Goal: Transaction & Acquisition: Purchase product/service

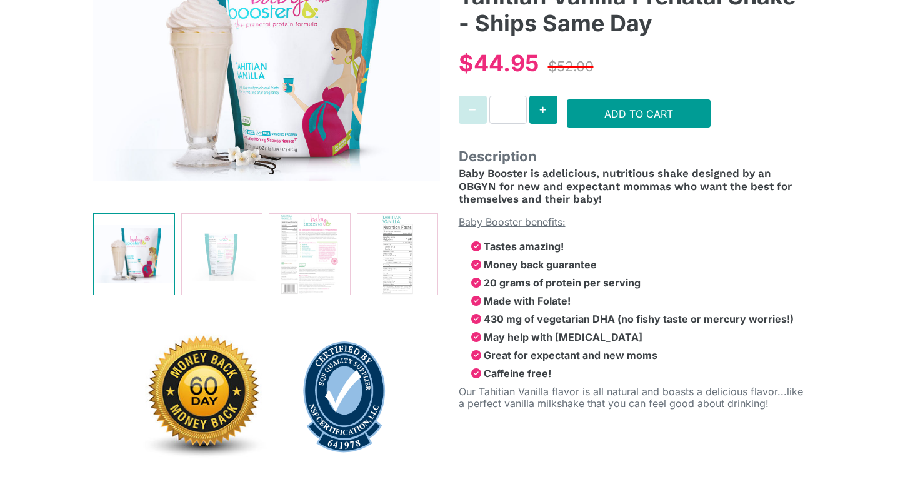
select select "******"
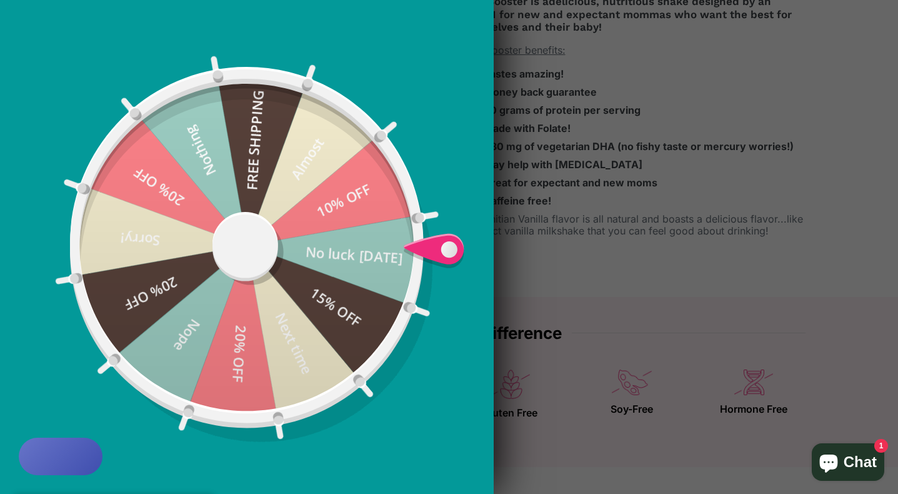
scroll to position [501, 0]
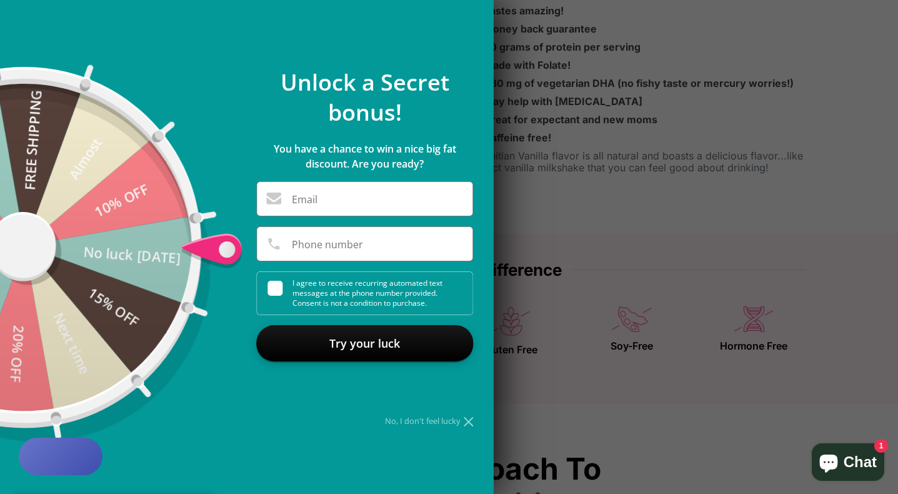
click at [471, 424] on icon at bounding box center [468, 421] width 9 height 9
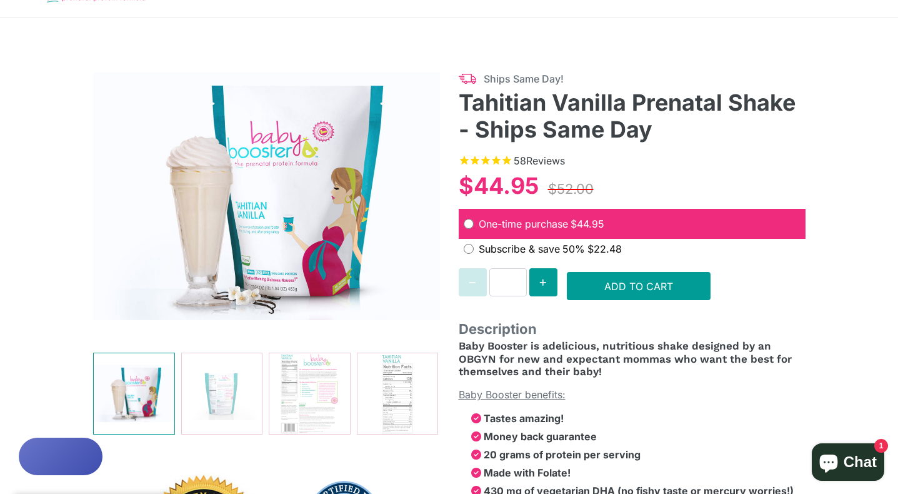
scroll to position [94, 0]
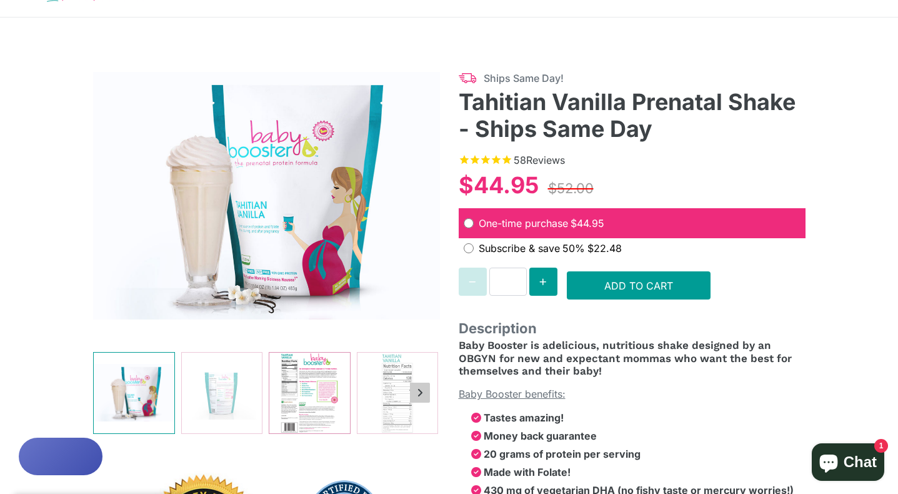
click at [312, 374] on img at bounding box center [309, 393] width 81 height 81
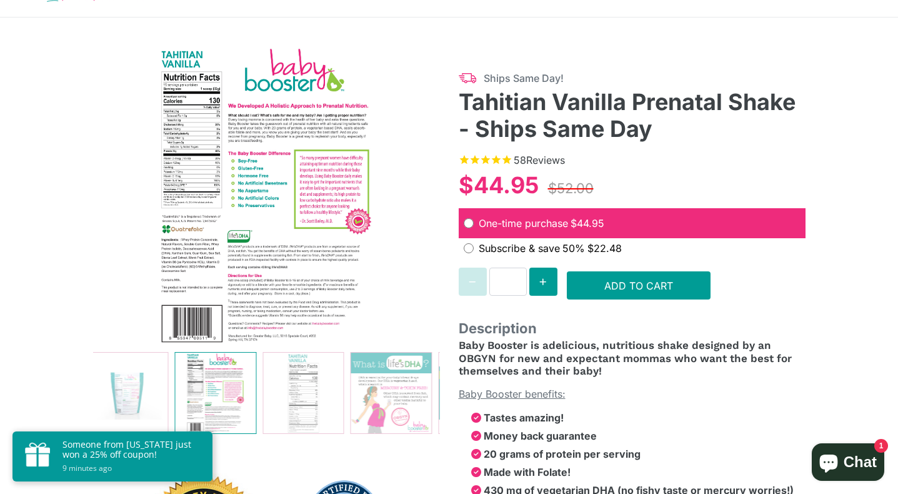
click at [180, 126] on img at bounding box center [266, 196] width 347 height 300
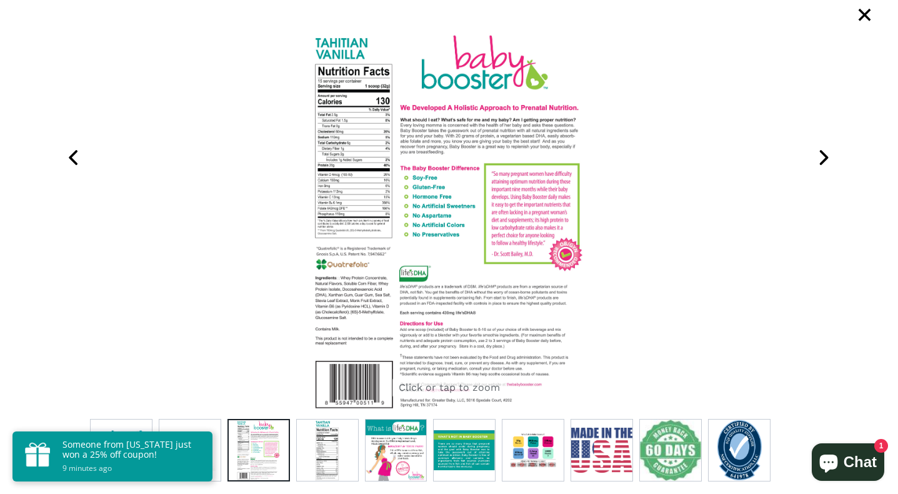
click at [831, 154] on icon at bounding box center [823, 157] width 31 height 31
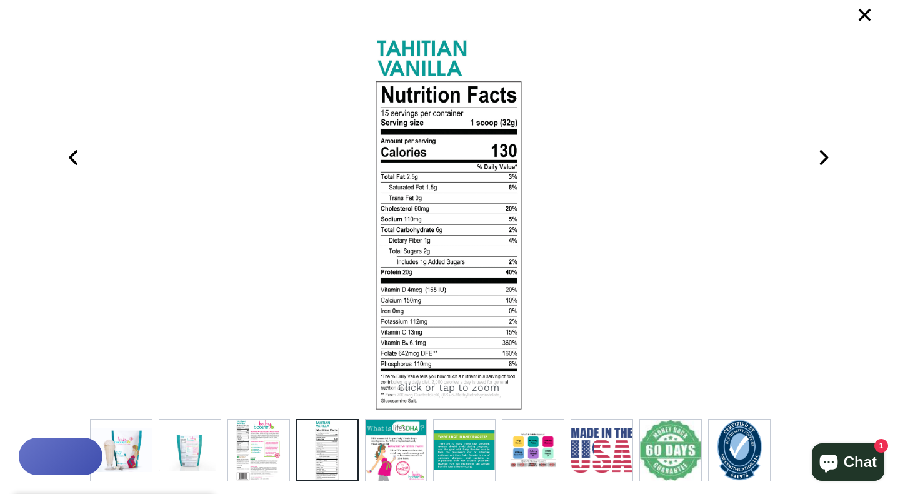
click at [830, 154] on icon at bounding box center [823, 157] width 31 height 31
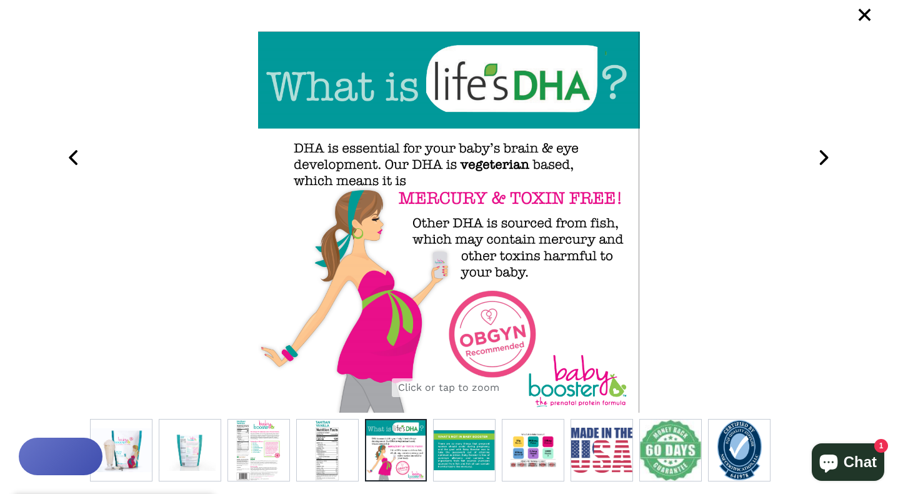
click at [830, 154] on icon at bounding box center [823, 157] width 31 height 31
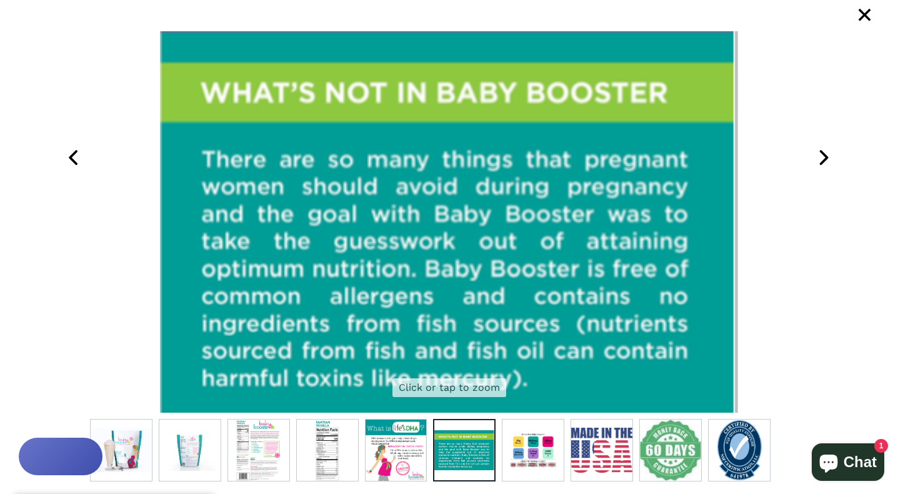
click at [830, 154] on icon at bounding box center [823, 157] width 31 height 31
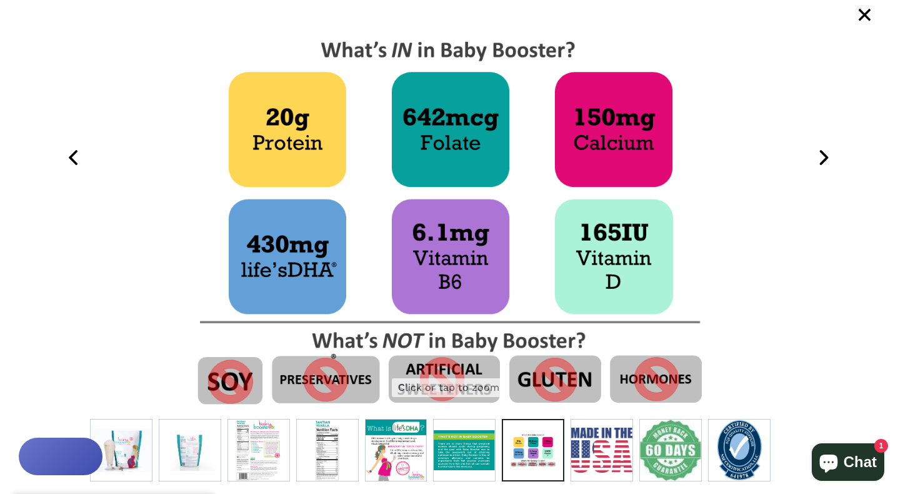
click at [830, 154] on icon at bounding box center [823, 157] width 31 height 31
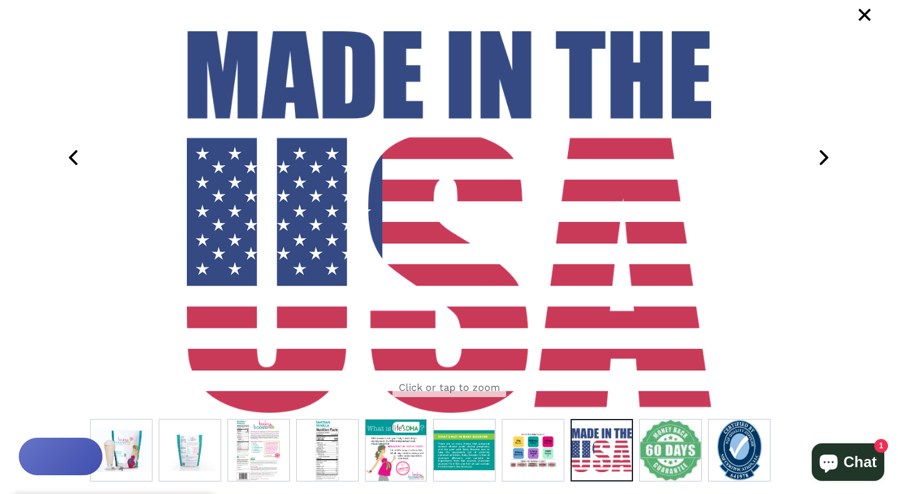
click at [830, 154] on icon at bounding box center [823, 157] width 31 height 31
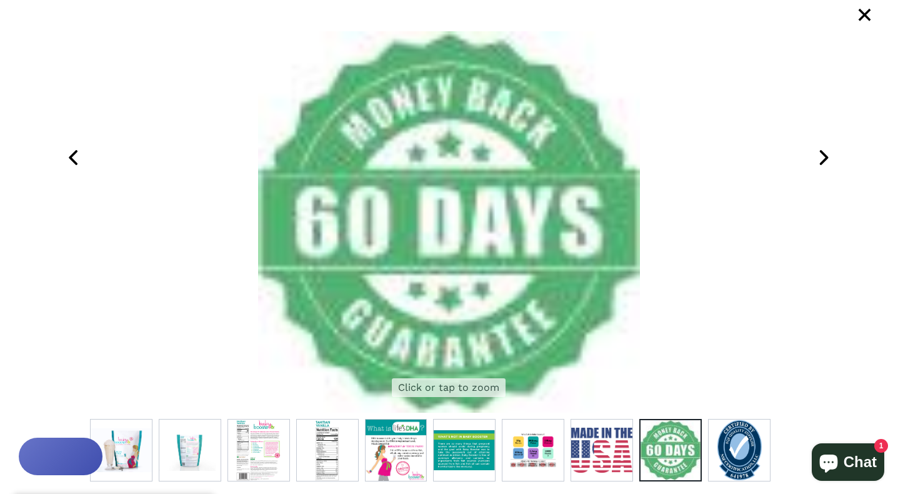
click at [834, 151] on icon at bounding box center [823, 157] width 31 height 31
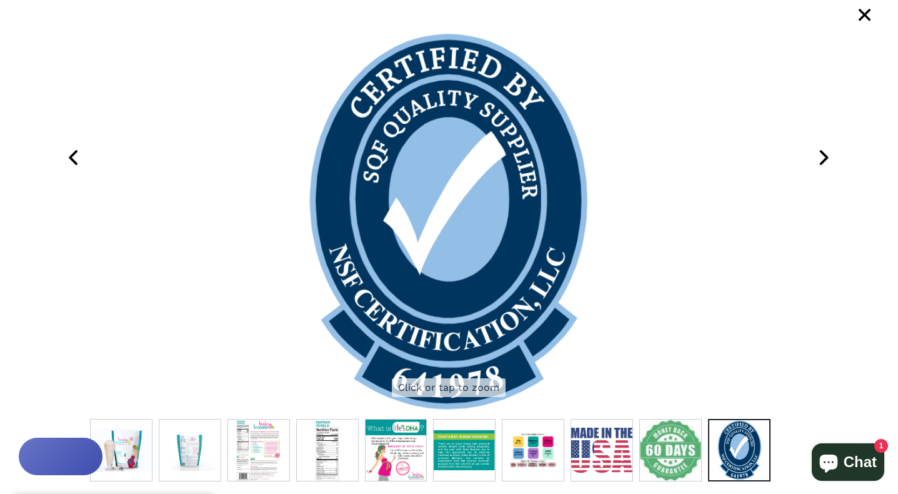
click at [875, 13] on span "×" at bounding box center [864, 15] width 31 height 31
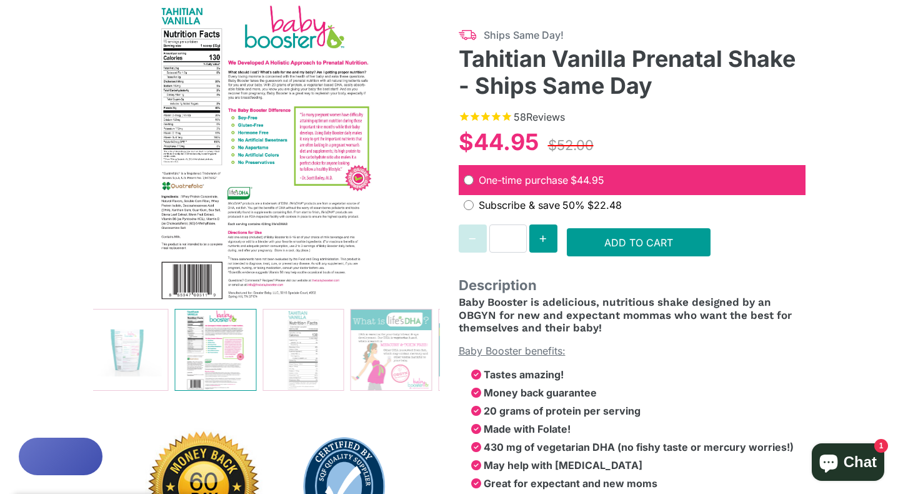
scroll to position [142, 0]
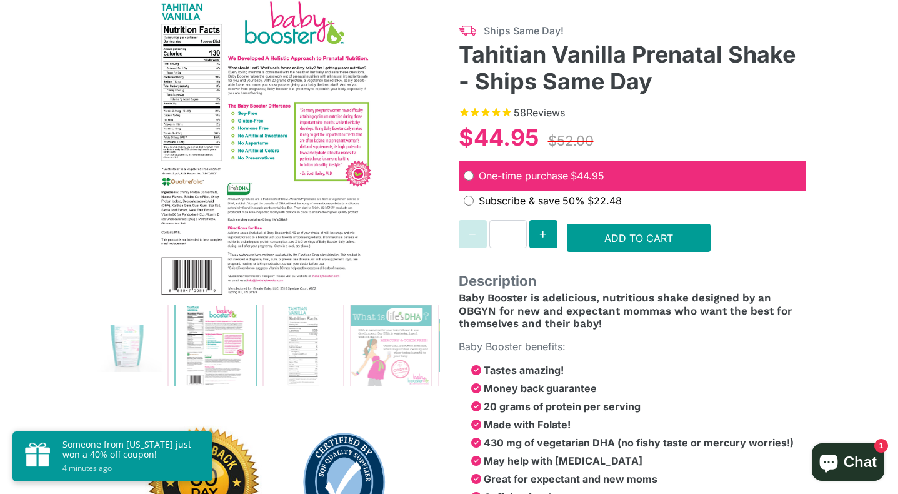
click at [374, 166] on img at bounding box center [266, 148] width 347 height 300
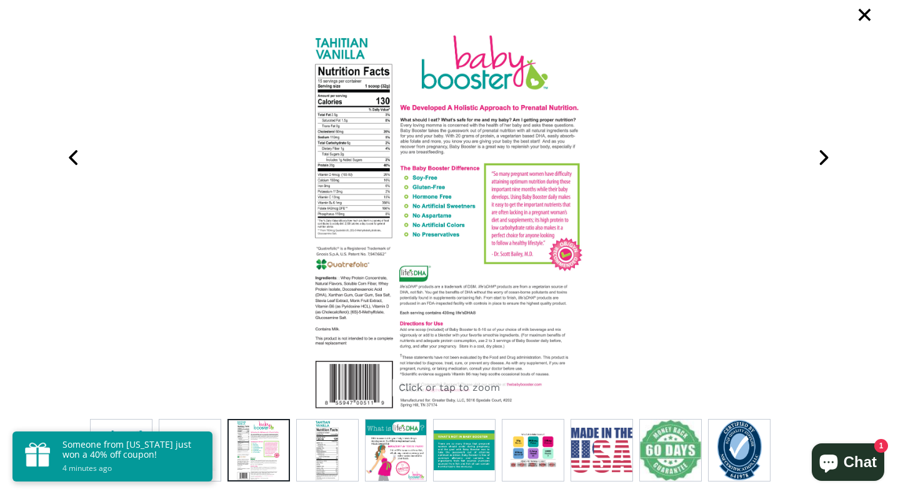
click at [820, 155] on icon at bounding box center [823, 157] width 31 height 31
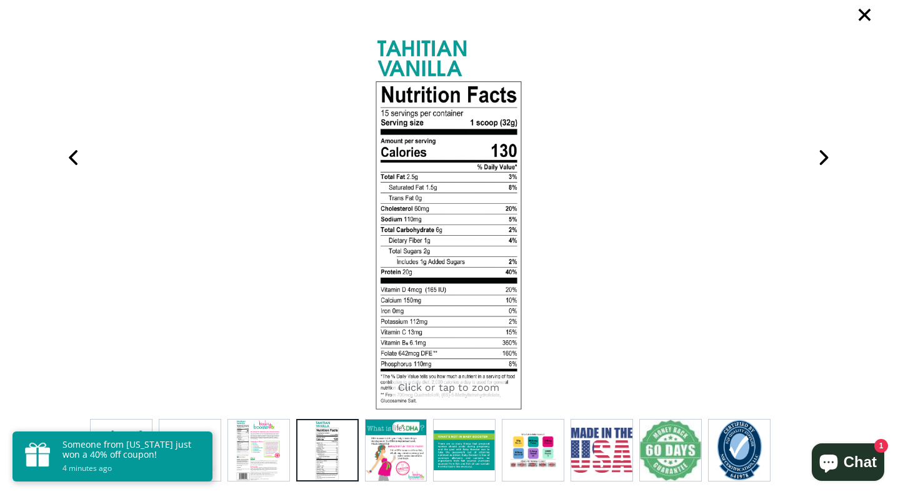
click at [820, 155] on icon at bounding box center [823, 157] width 31 height 31
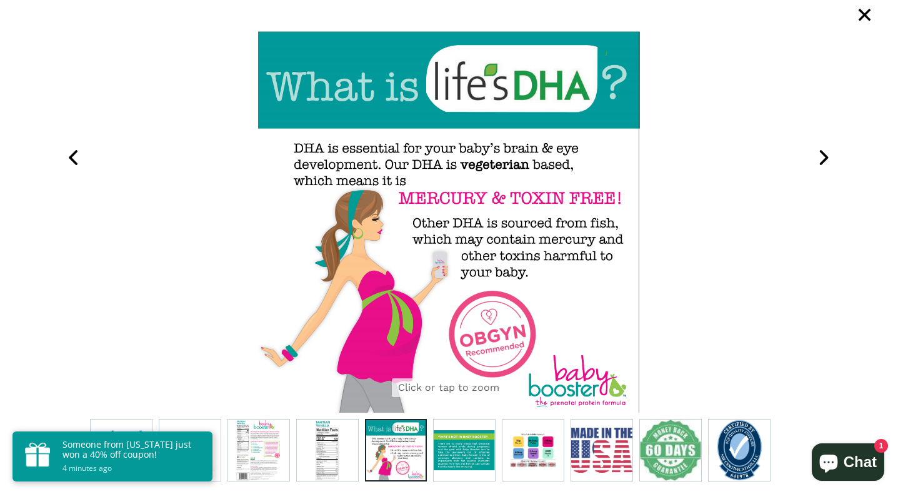
click at [820, 155] on icon at bounding box center [823, 157] width 31 height 31
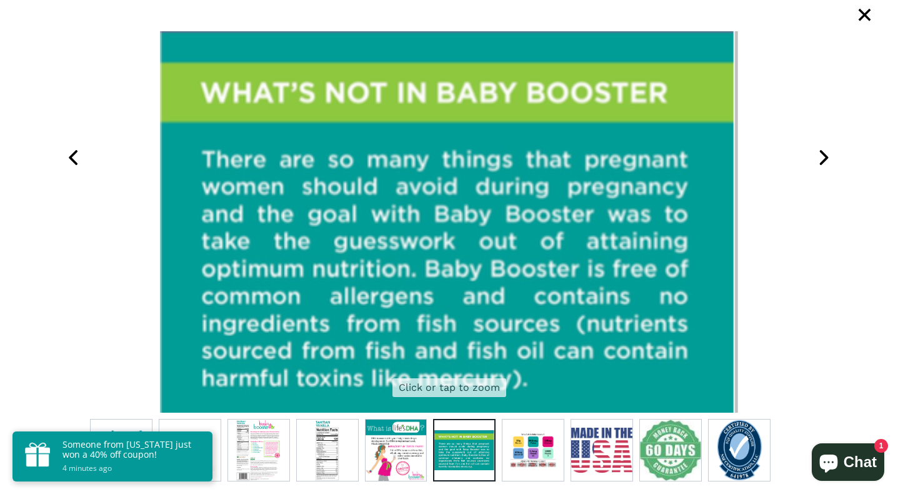
click at [820, 155] on icon at bounding box center [823, 157] width 31 height 31
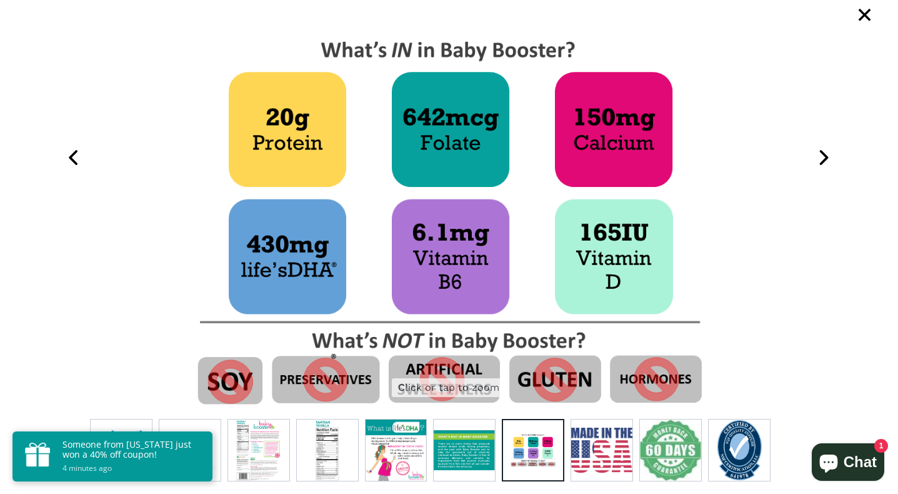
click at [820, 155] on icon at bounding box center [823, 157] width 31 height 31
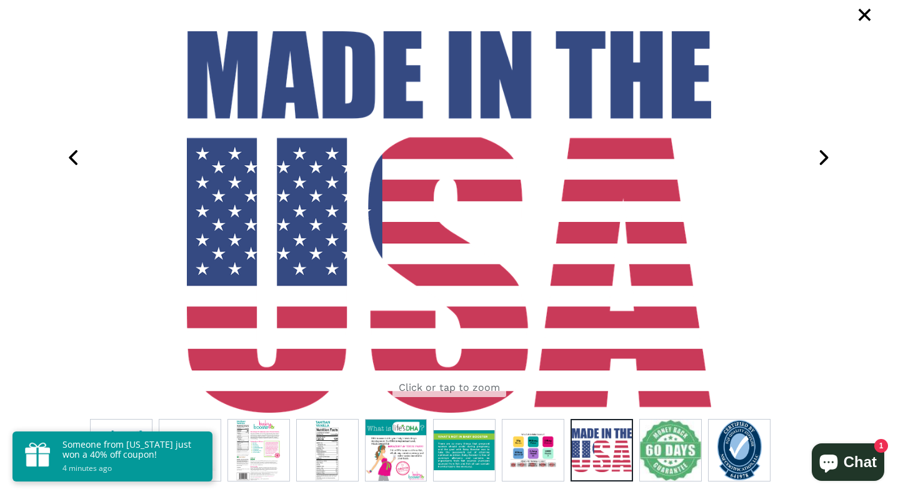
click at [818, 155] on icon at bounding box center [823, 157] width 31 height 31
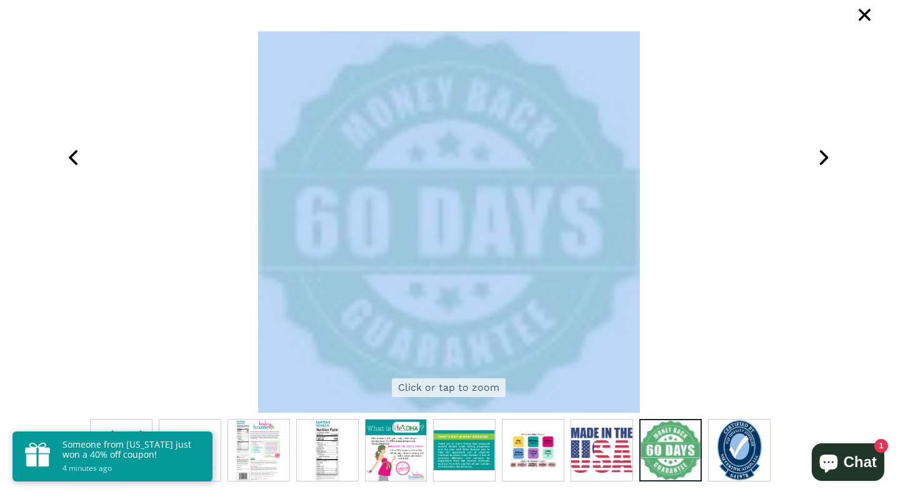
click at [818, 155] on icon at bounding box center [823, 157] width 31 height 31
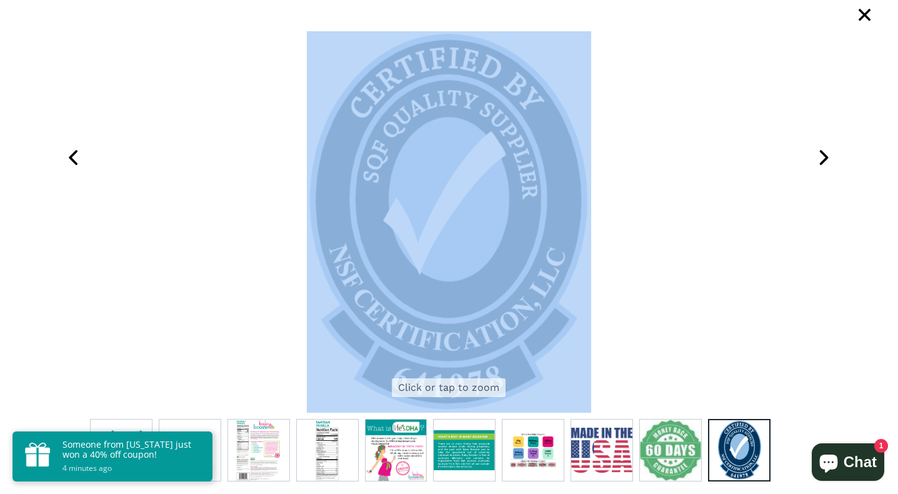
click at [818, 155] on icon at bounding box center [823, 157] width 31 height 31
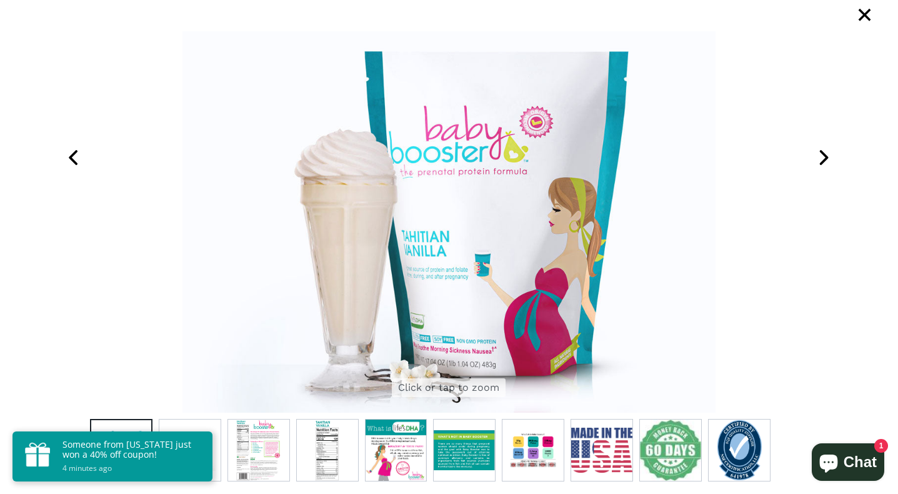
click at [818, 155] on icon at bounding box center [823, 157] width 31 height 31
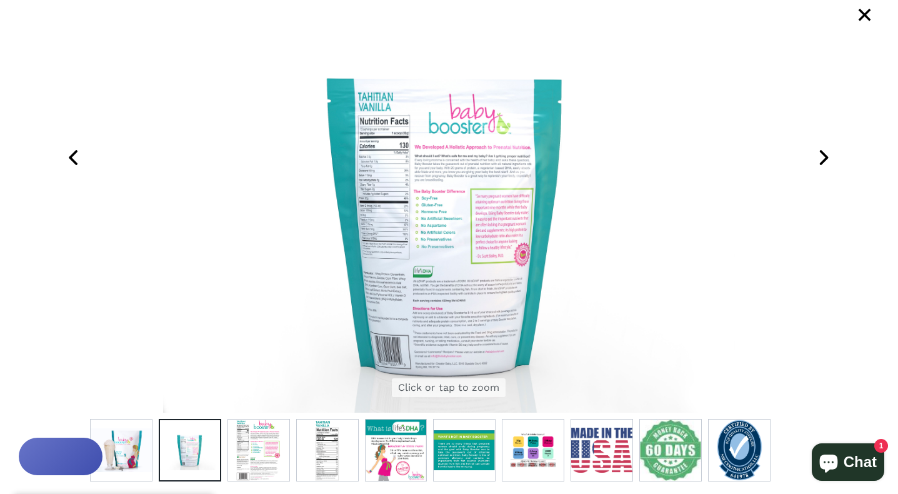
click at [80, 151] on icon at bounding box center [74, 157] width 31 height 31
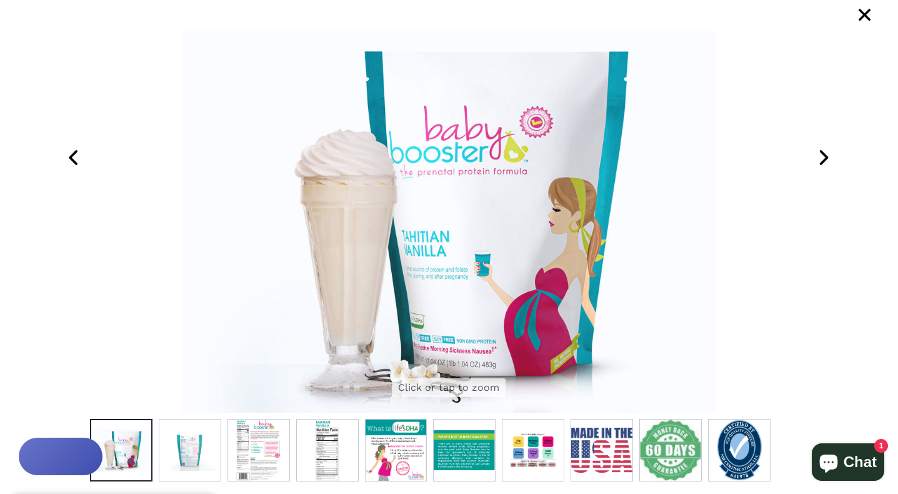
click at [864, 8] on span "×" at bounding box center [864, 15] width 31 height 31
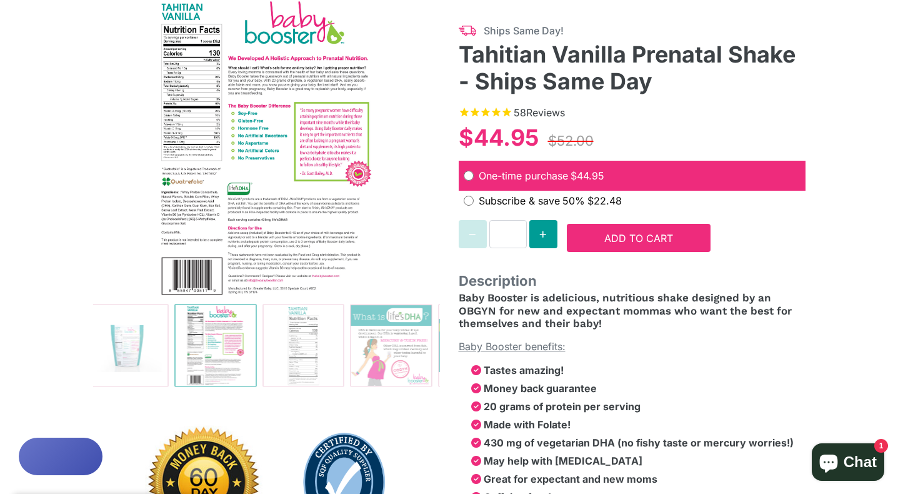
click at [619, 232] on span "Add to Cart" at bounding box center [638, 238] width 69 height 13
